Goal: Information Seeking & Learning: Learn about a topic

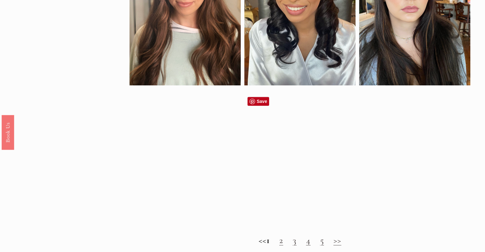
scroll to position [655, 0]
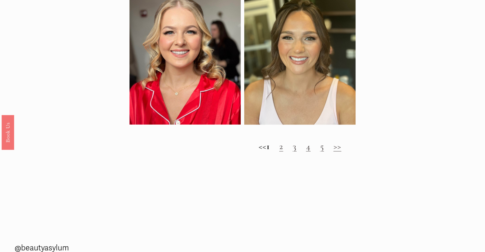
click at [284, 151] on h2 "<< 1 2 3 4 5 >>" at bounding box center [299, 146] width 341 height 11
click at [283, 152] on link "2" at bounding box center [281, 146] width 4 height 11
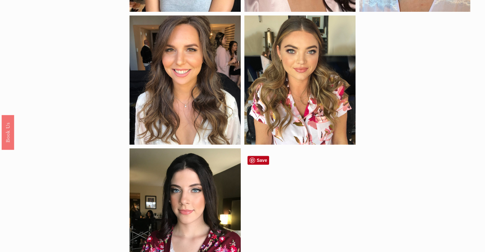
scroll to position [577, 0]
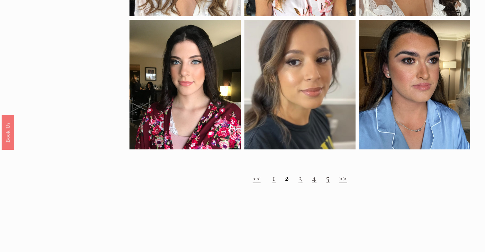
click at [302, 182] on link "3" at bounding box center [300, 177] width 4 height 11
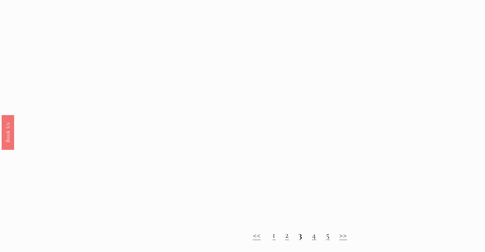
scroll to position [600, 0]
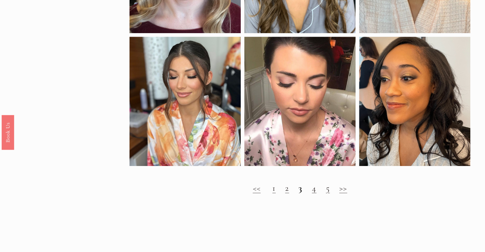
click at [316, 193] on link "4" at bounding box center [314, 188] width 4 height 11
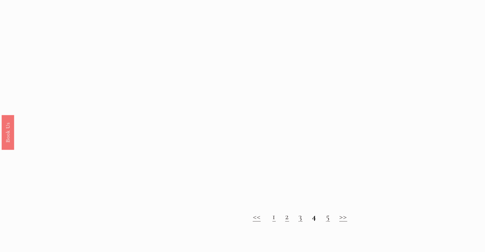
scroll to position [601, 0]
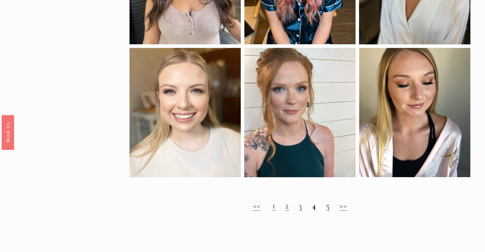
click at [328, 211] on link "5" at bounding box center [328, 205] width 4 height 11
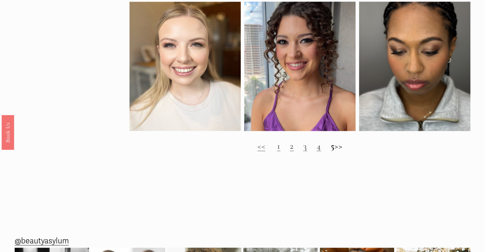
scroll to position [675, 0]
